Goal: Transaction & Acquisition: Purchase product/service

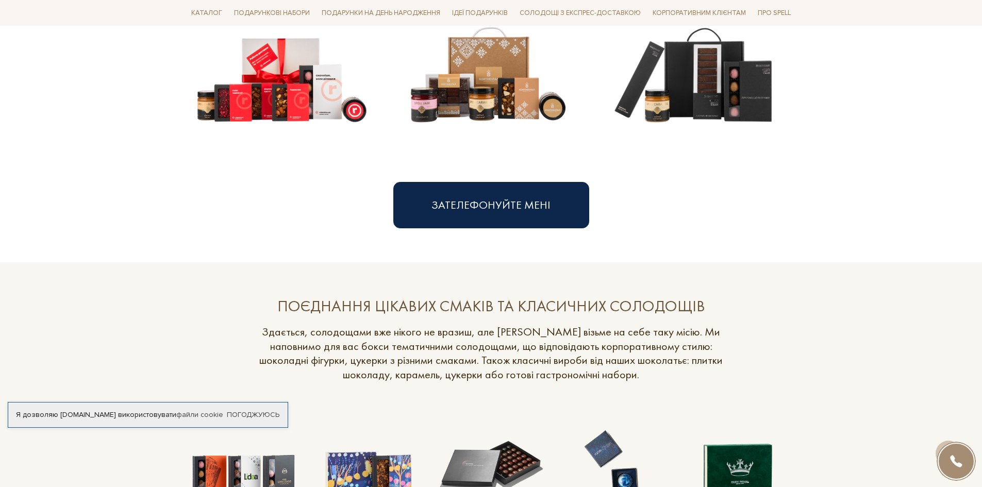
scroll to position [773, 0]
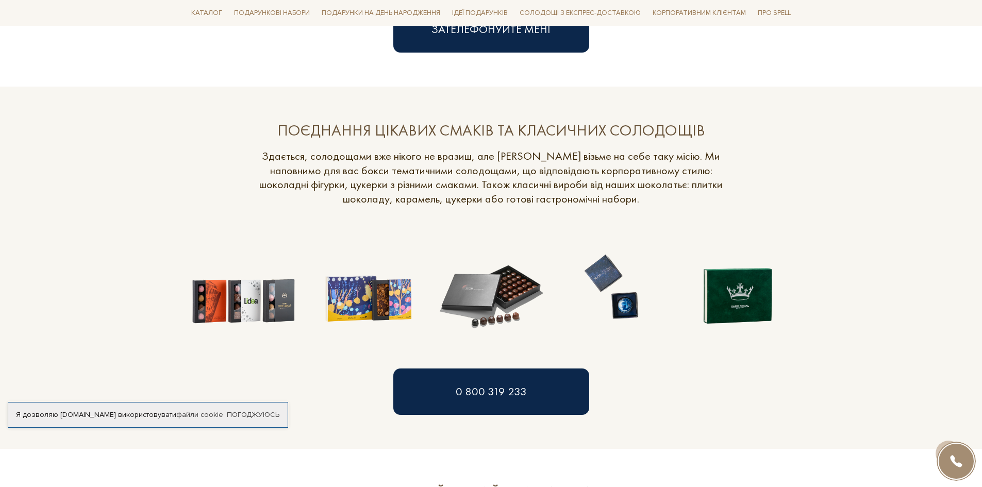
click at [212, 303] on img at bounding box center [243, 286] width 113 height 113
click at [270, 313] on img at bounding box center [243, 286] width 113 height 113
click at [390, 305] on img at bounding box center [367, 286] width 113 height 113
click at [491, 292] on img at bounding box center [491, 286] width 113 height 113
click at [756, 296] on img at bounding box center [738, 286] width 113 height 113
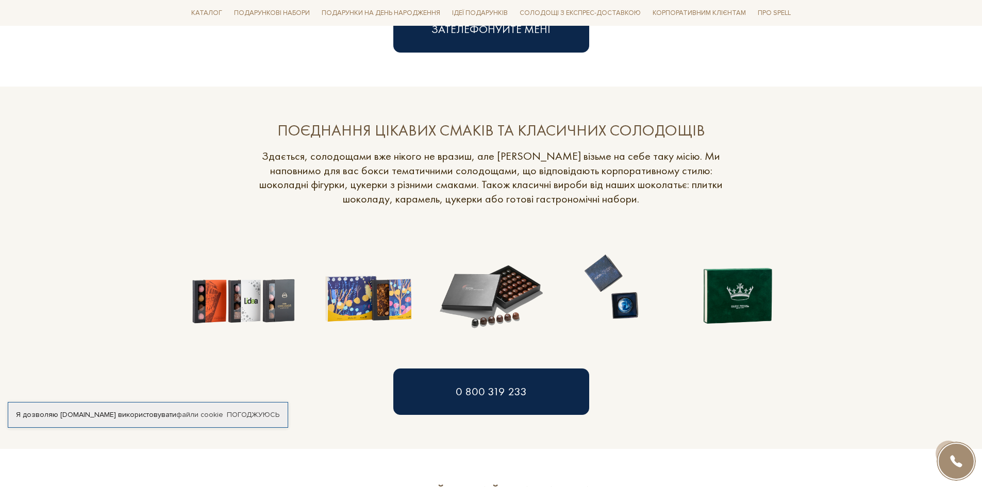
click at [242, 315] on img at bounding box center [243, 286] width 113 height 113
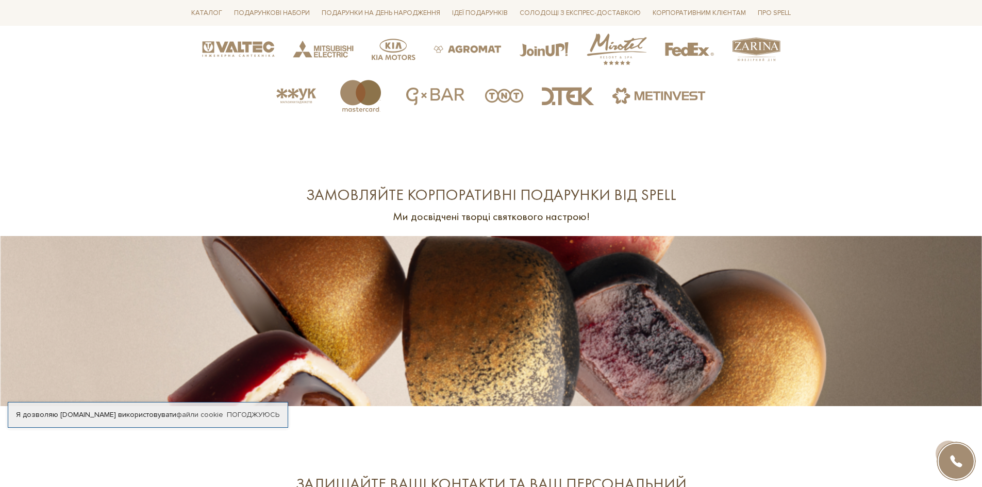
scroll to position [2474, 0]
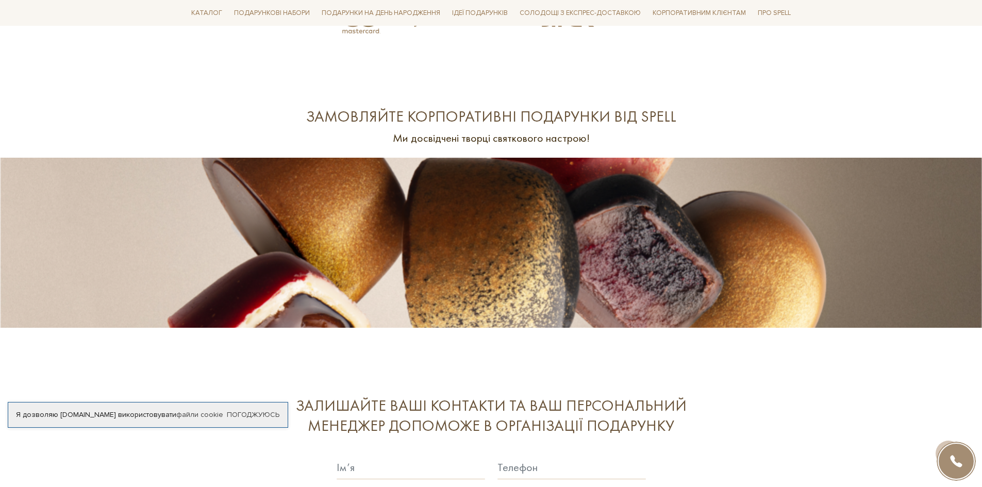
scroll to position [2411, 0]
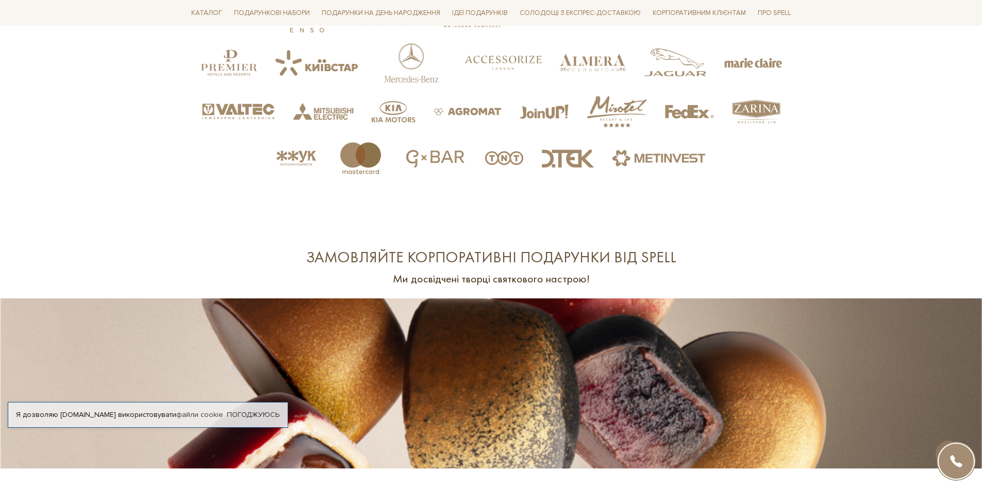
click at [479, 86] on img at bounding box center [467, 111] width 68 height 51
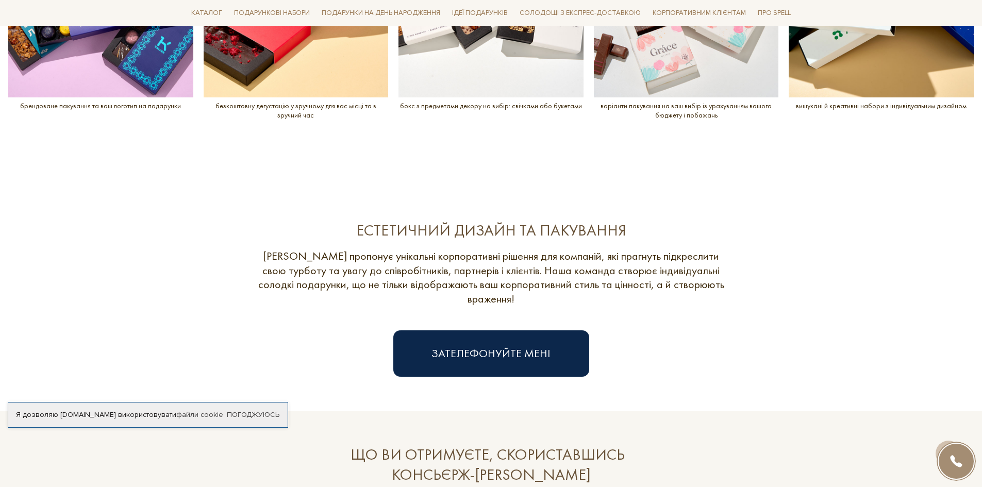
scroll to position [1380, 0]
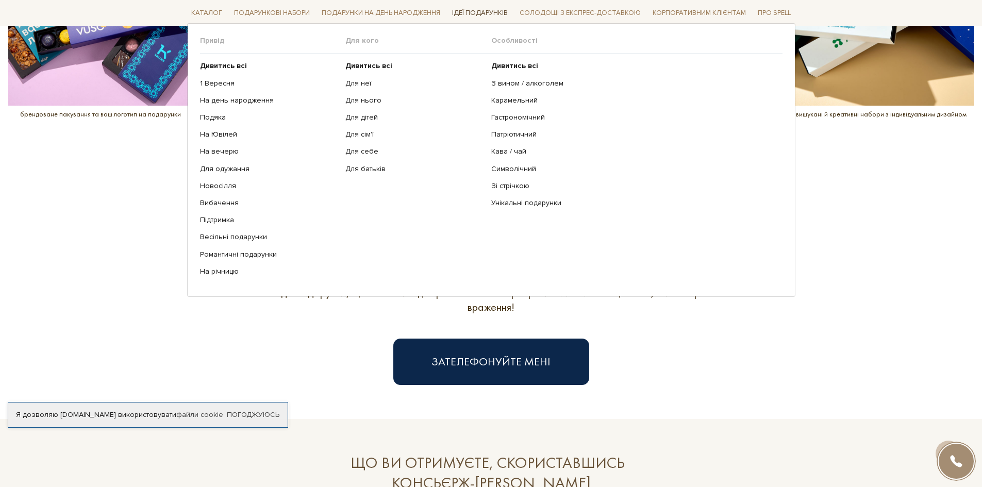
click at [481, 8] on span "Ідеї подарунків" at bounding box center [480, 13] width 64 height 16
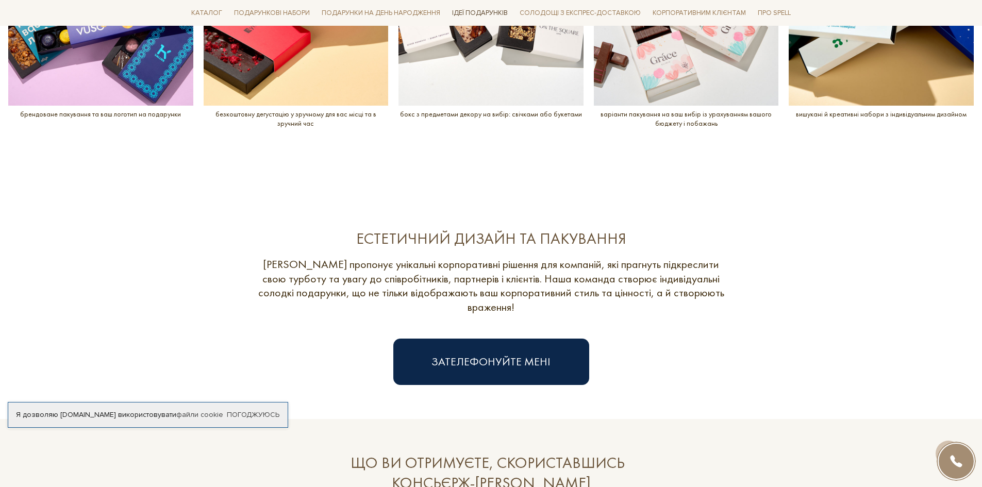
click at [481, 12] on span "Ідеї подарунків" at bounding box center [480, 13] width 64 height 16
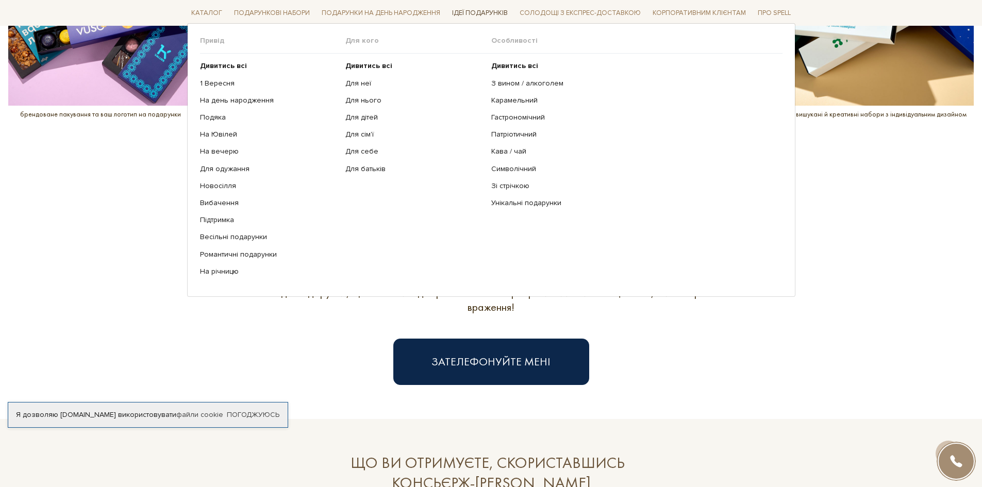
click at [481, 12] on span "Ідеї подарунків" at bounding box center [480, 13] width 64 height 16
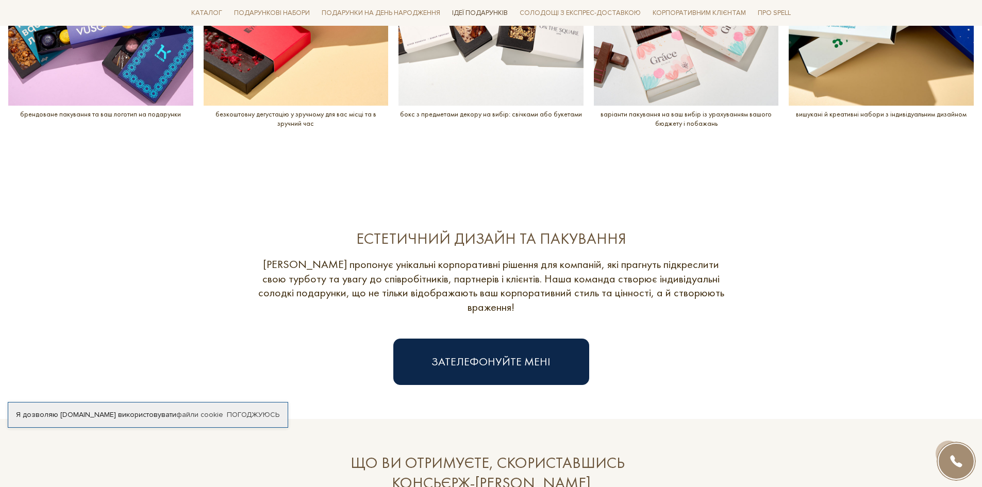
click at [481, 12] on span "Ідеї подарунків" at bounding box center [480, 13] width 64 height 16
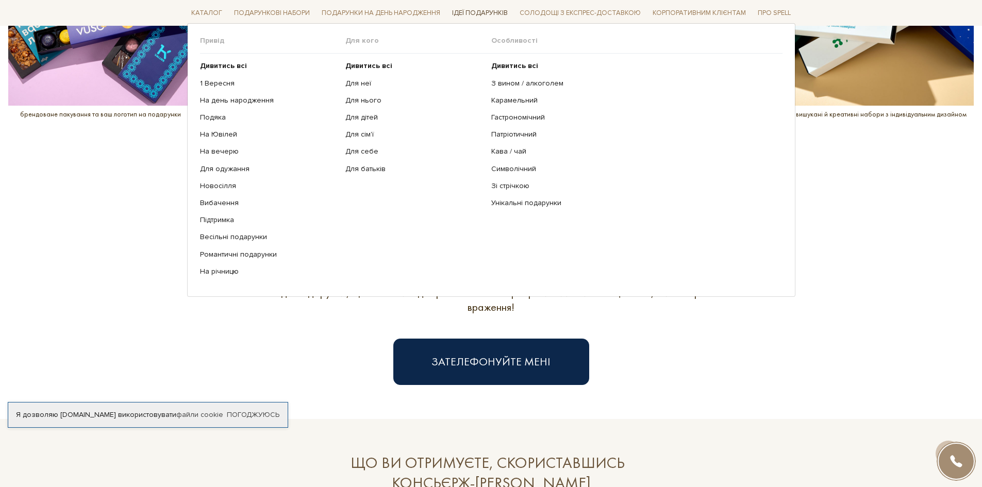
click at [481, 12] on span "Ідеї подарунків" at bounding box center [480, 13] width 64 height 16
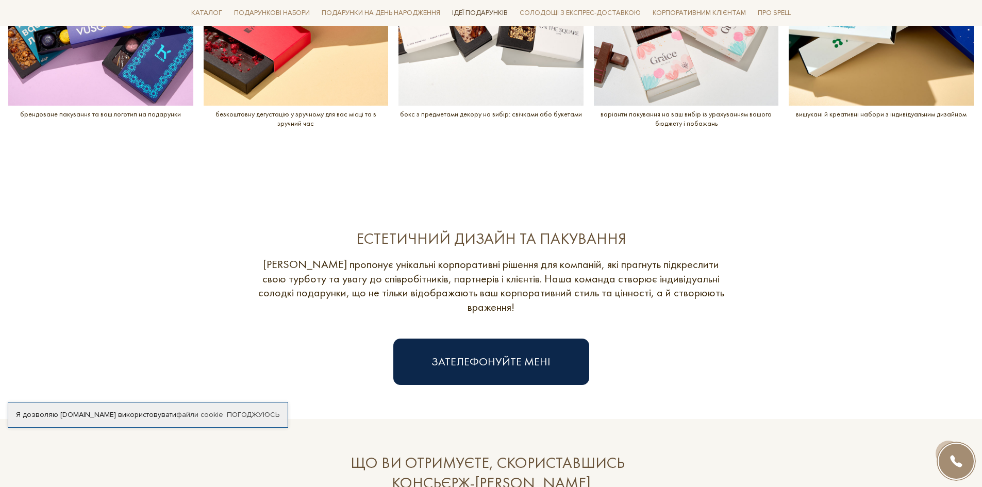
click at [481, 12] on span "Ідеї подарунків" at bounding box center [480, 13] width 64 height 16
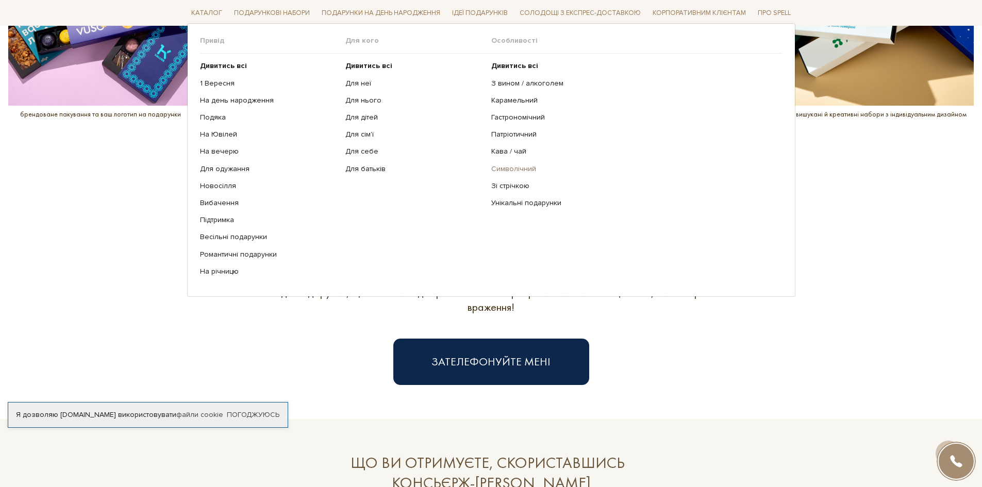
click at [520, 168] on link "Символічний" at bounding box center [632, 168] width 283 height 9
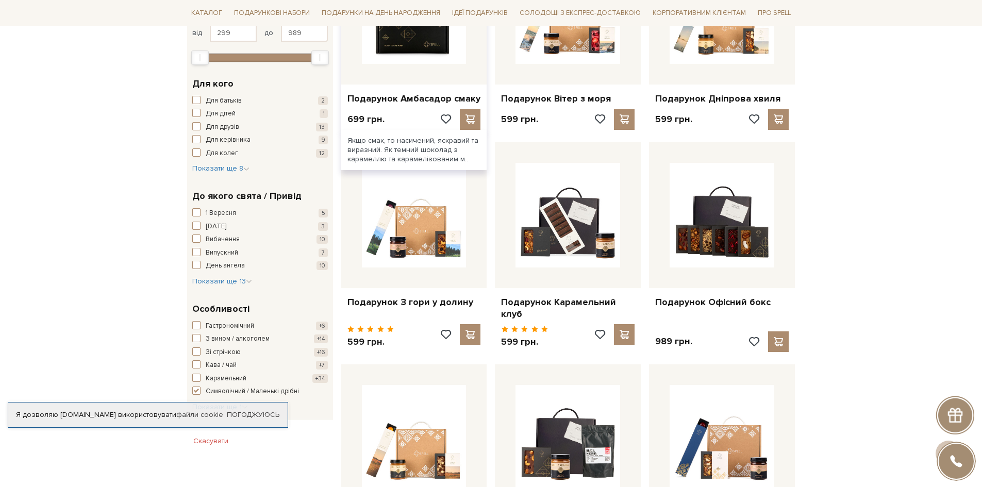
scroll to position [309, 0]
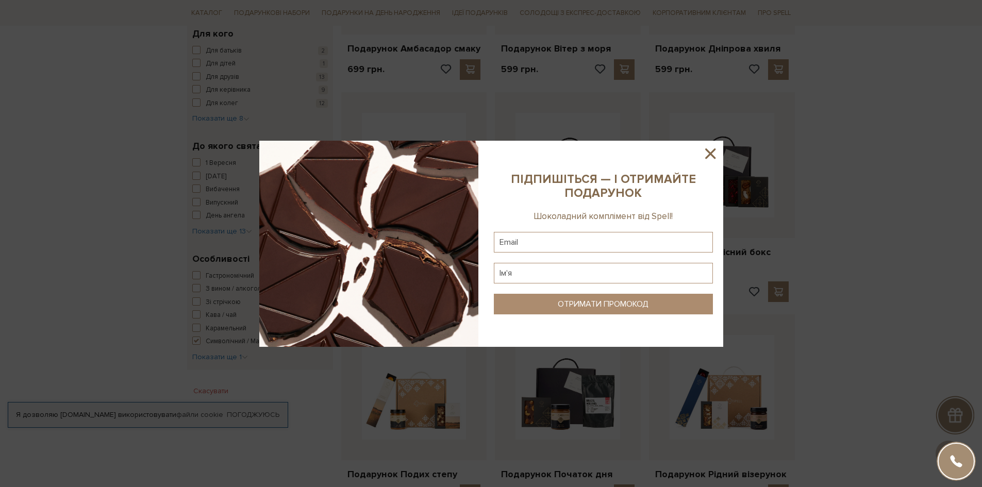
click at [710, 152] on icon at bounding box center [711, 154] width 18 height 18
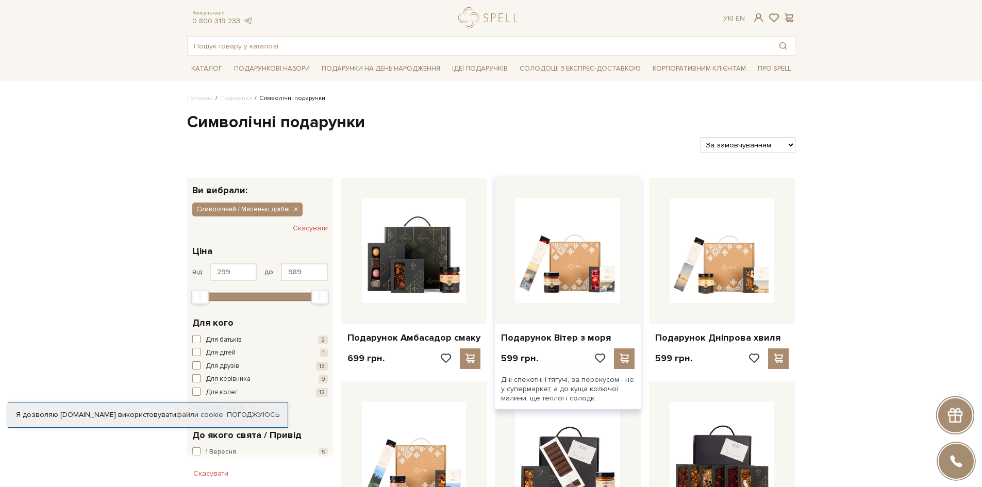
scroll to position [103, 0]
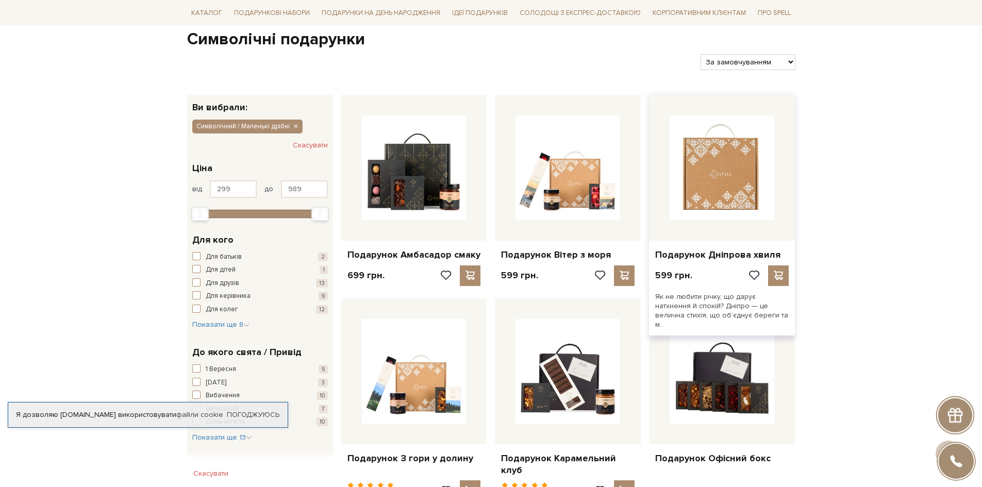
click at [735, 189] on img at bounding box center [722, 167] width 105 height 105
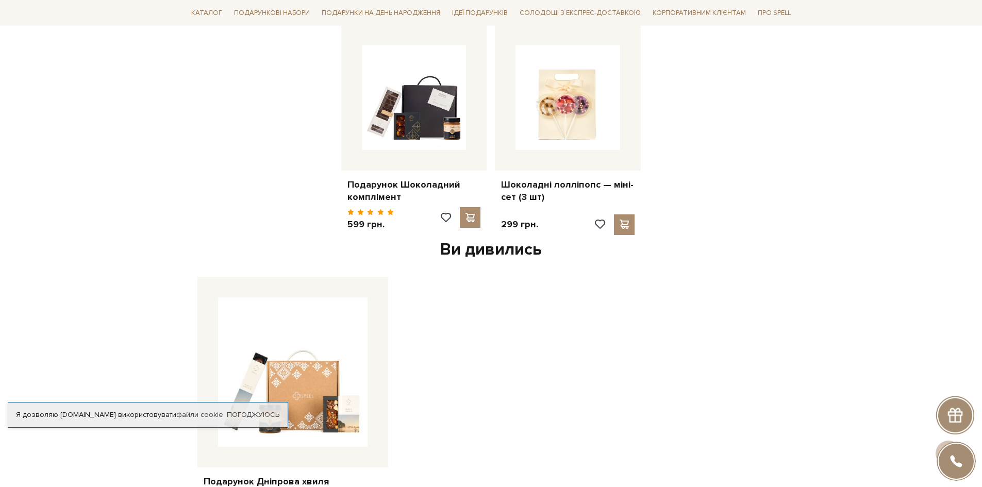
scroll to position [1134, 0]
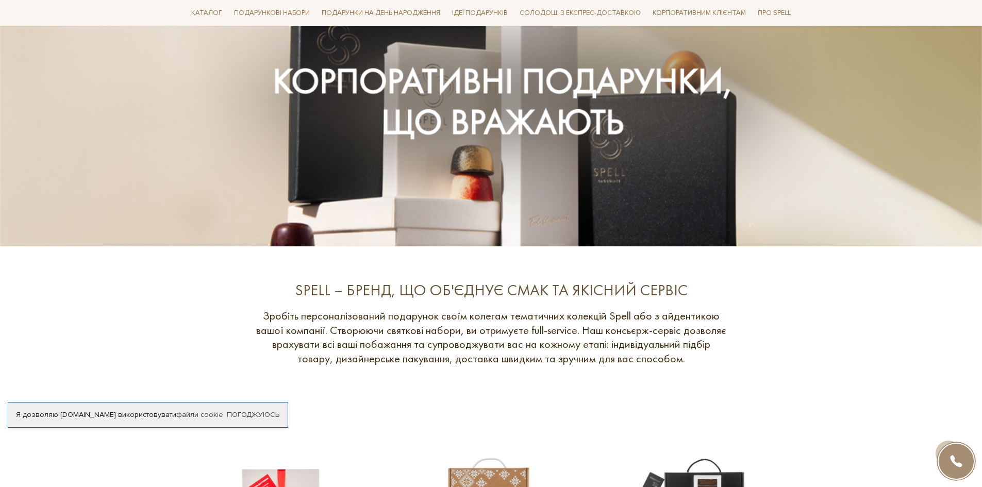
scroll to position [143, 0]
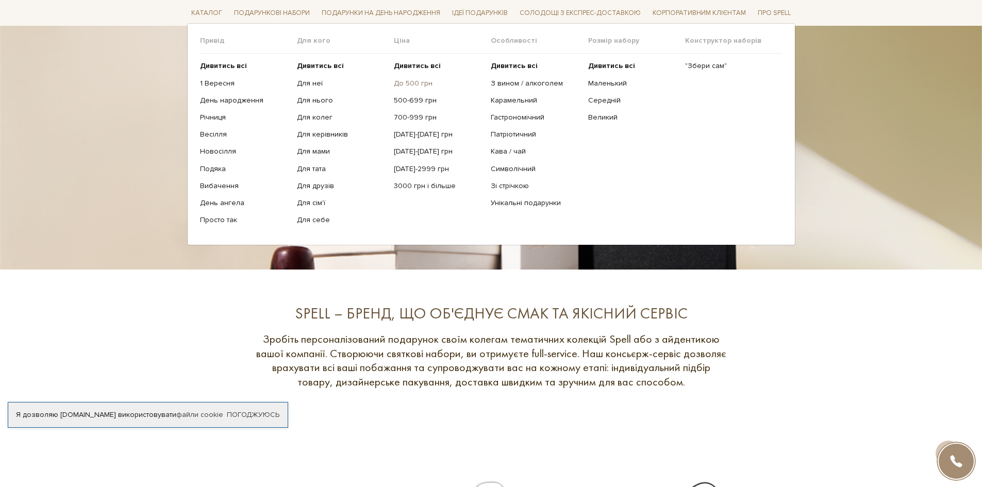
click at [419, 80] on link "До 500 грн" at bounding box center [438, 82] width 89 height 9
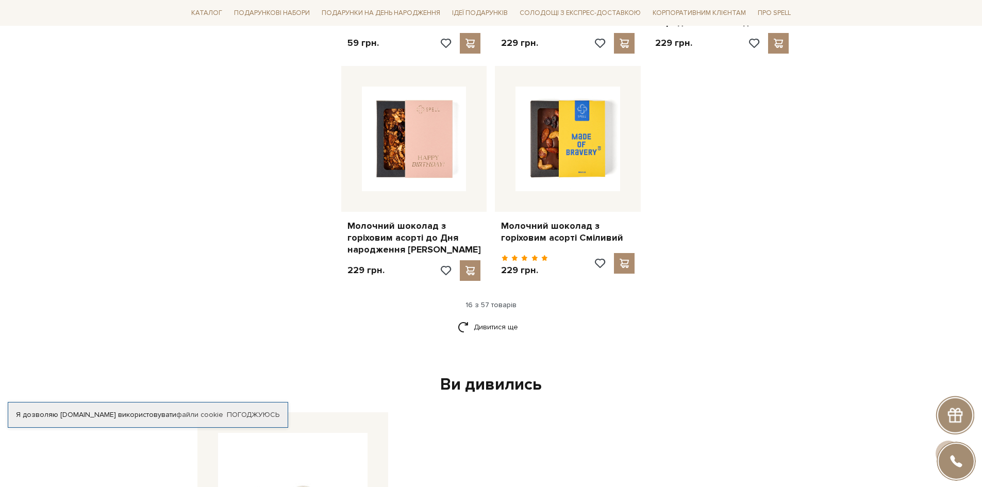
scroll to position [1340, 0]
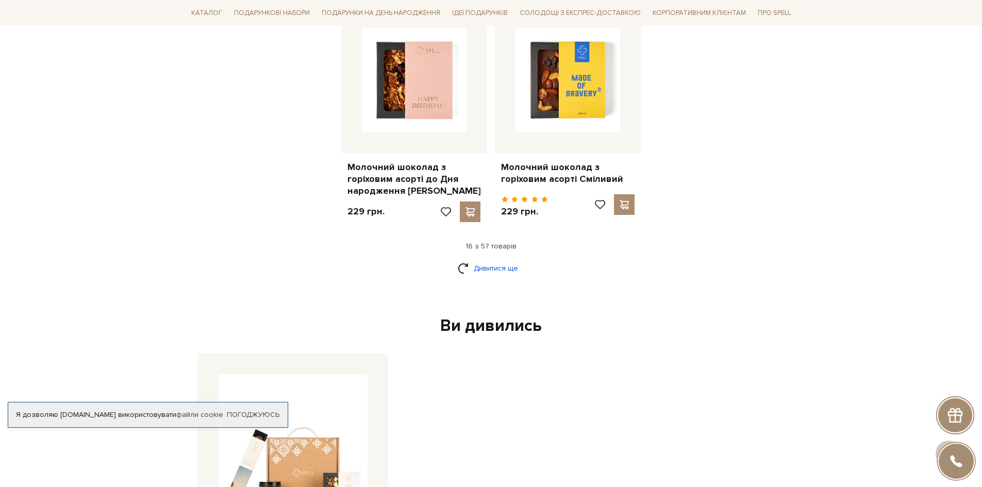
click at [497, 259] on link "Дивитися ще" at bounding box center [491, 268] width 67 height 18
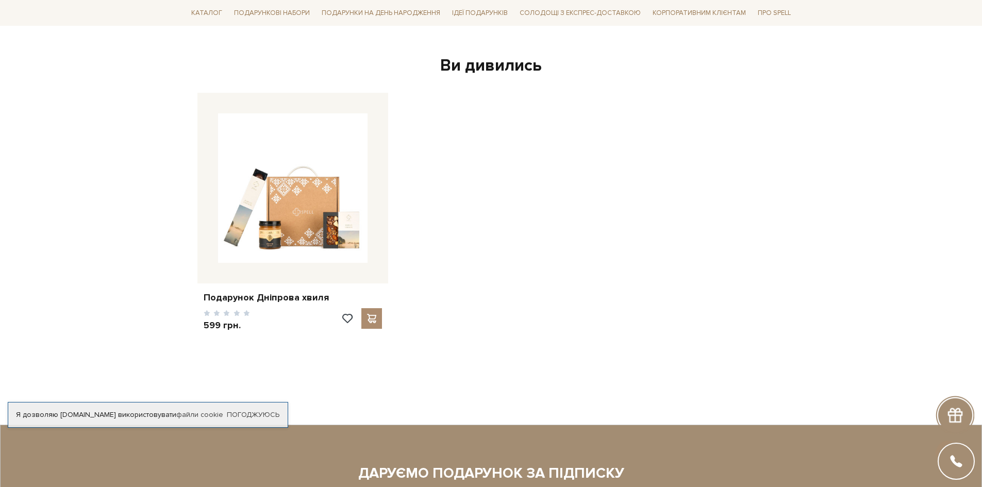
scroll to position [2712, 0]
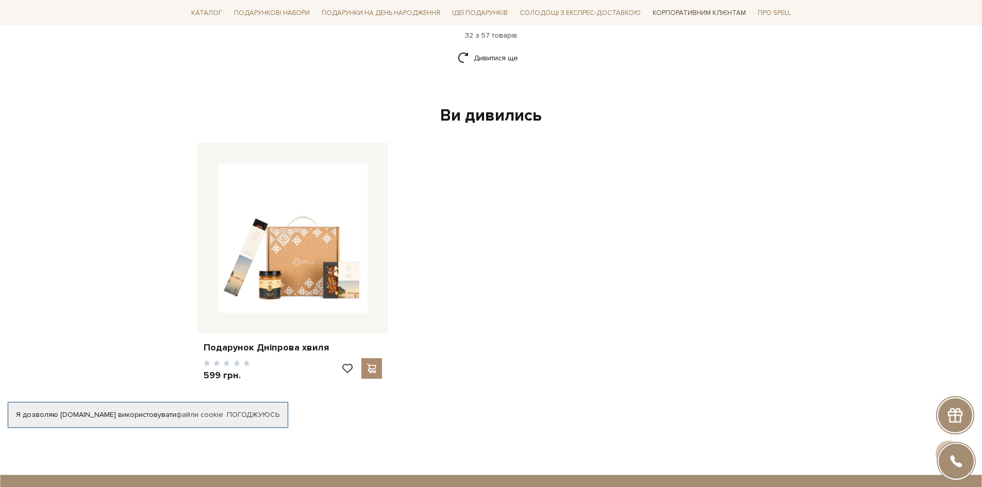
click at [731, 11] on link "Корпоративним клієнтам" at bounding box center [699, 13] width 102 height 18
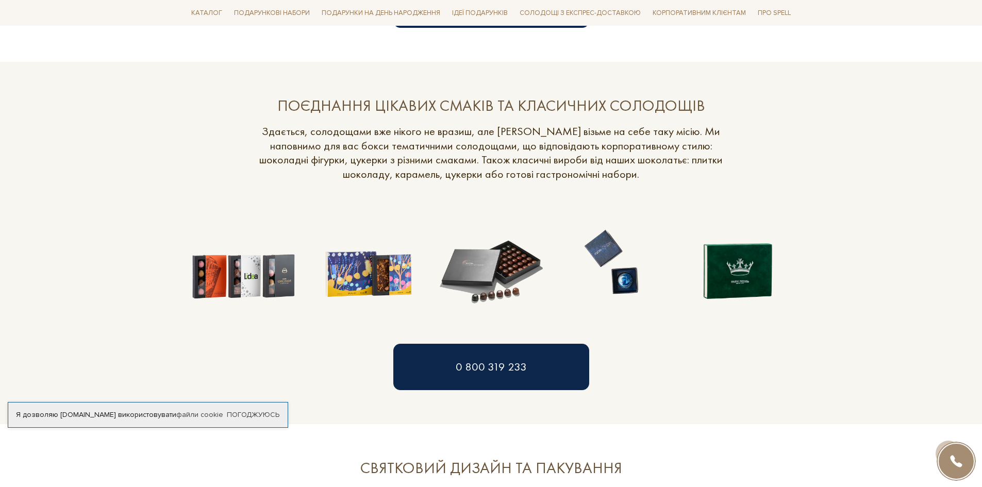
scroll to position [825, 0]
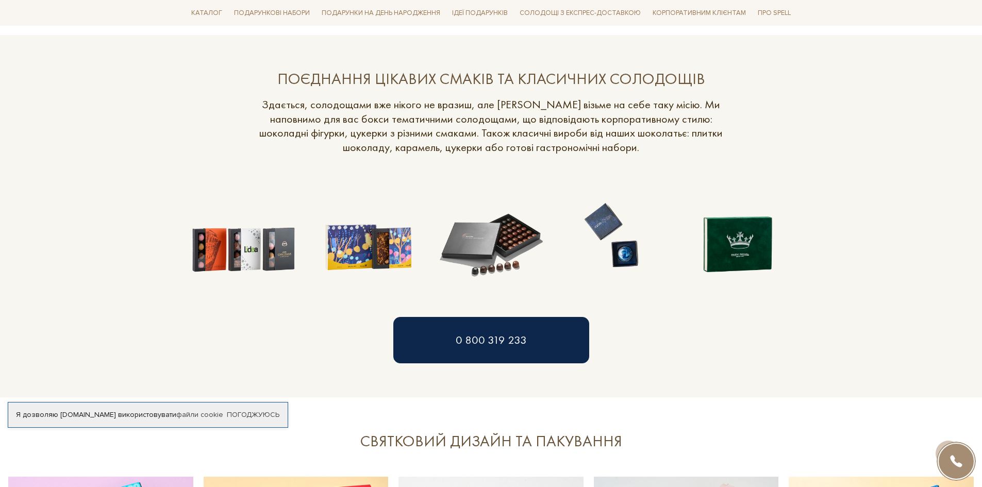
click at [252, 268] on img at bounding box center [243, 235] width 113 height 113
click at [252, 256] on img at bounding box center [243, 235] width 113 height 113
click at [734, 253] on img at bounding box center [738, 235] width 113 height 113
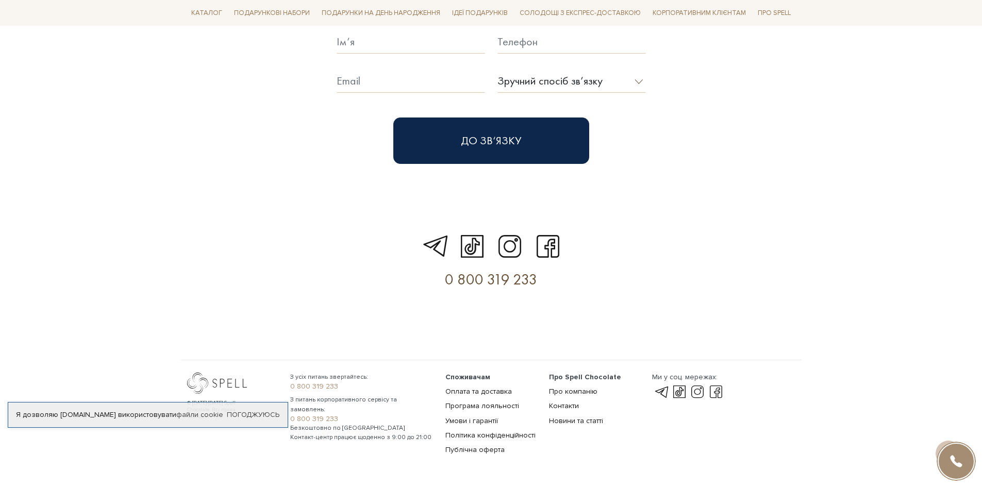
scroll to position [2978, 0]
